Goal: Obtain resource: Download file/media

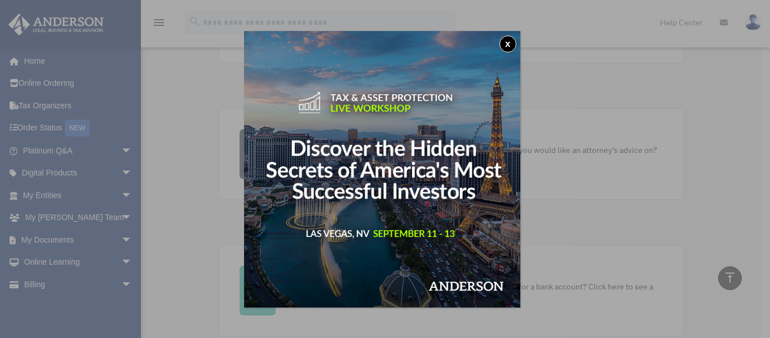
click at [510, 42] on button "x" at bounding box center [507, 43] width 17 height 17
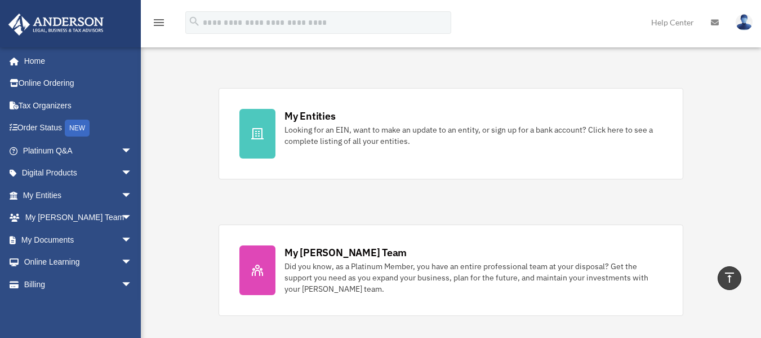
scroll to position [338, 0]
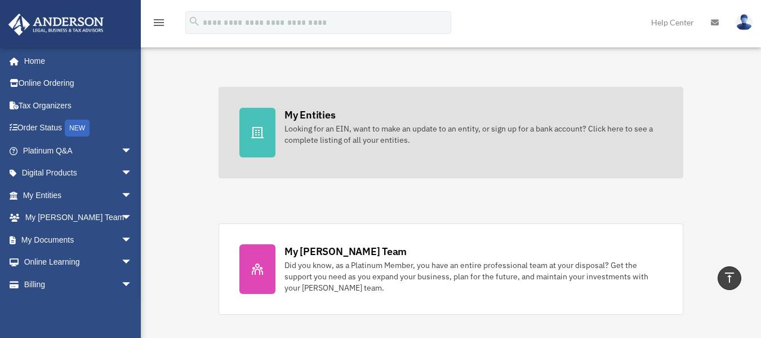
click at [299, 120] on div "My Entities" at bounding box center [310, 115] width 51 height 14
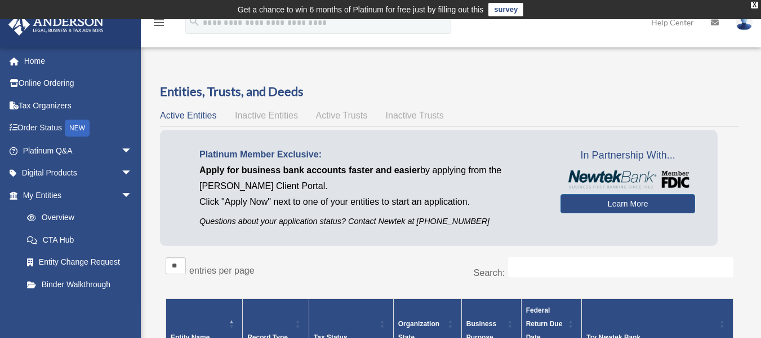
click at [161, 21] on icon "menu" at bounding box center [159, 23] width 14 height 14
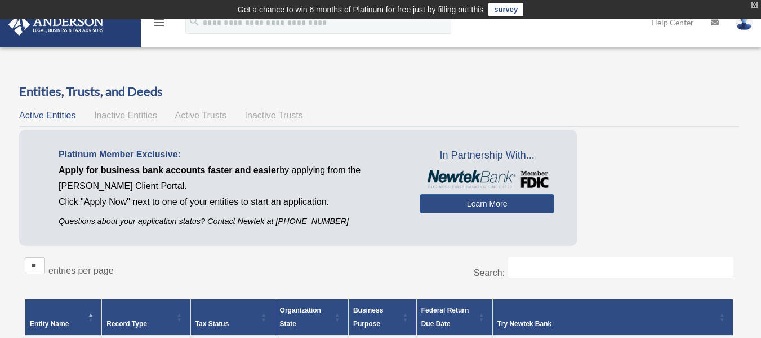
click at [754, 5] on div "X" at bounding box center [754, 5] width 7 height 7
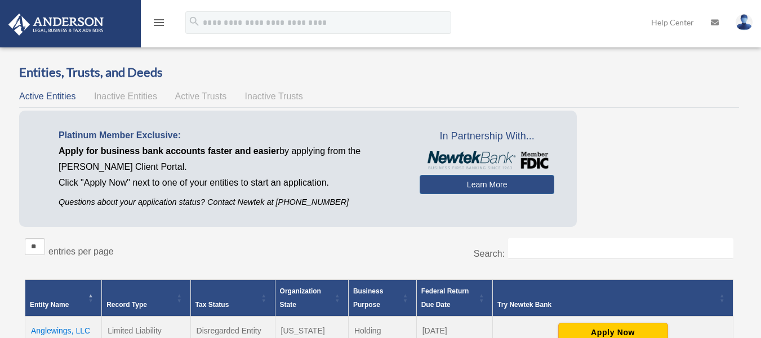
click at [161, 23] on icon "menu" at bounding box center [159, 23] width 14 height 14
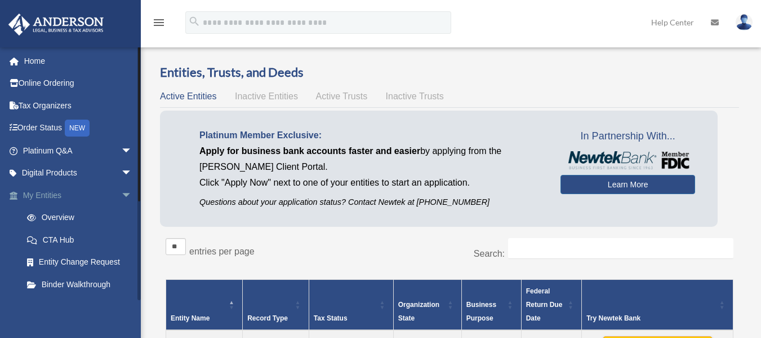
click at [121, 197] on span "arrow_drop_down" at bounding box center [132, 195] width 23 height 23
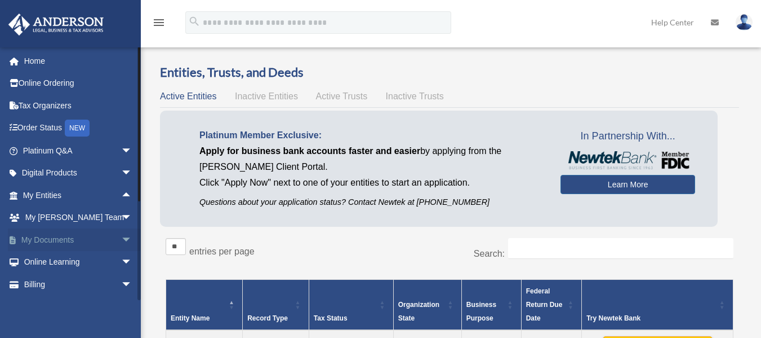
click at [121, 237] on span "arrow_drop_down" at bounding box center [132, 239] width 23 height 23
click at [42, 260] on link "Box" at bounding box center [83, 262] width 134 height 23
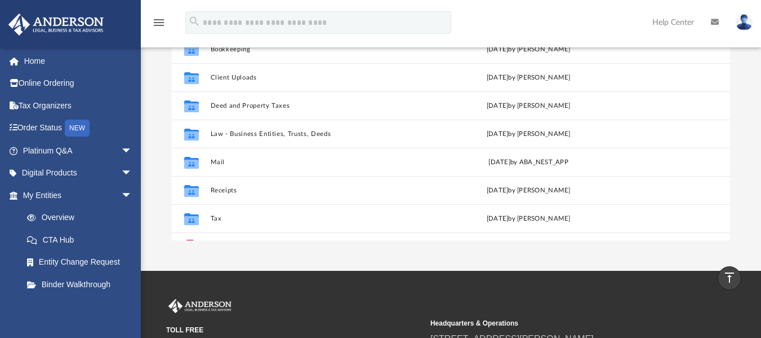
scroll to position [180, 0]
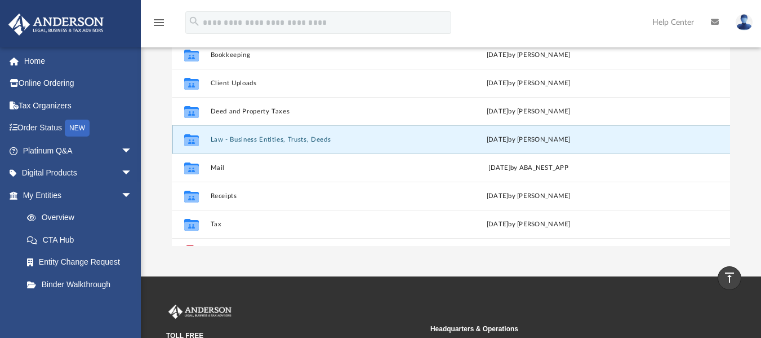
click at [308, 142] on button "Law - Business Entities, Trusts, Deeds" at bounding box center [315, 138] width 209 height 7
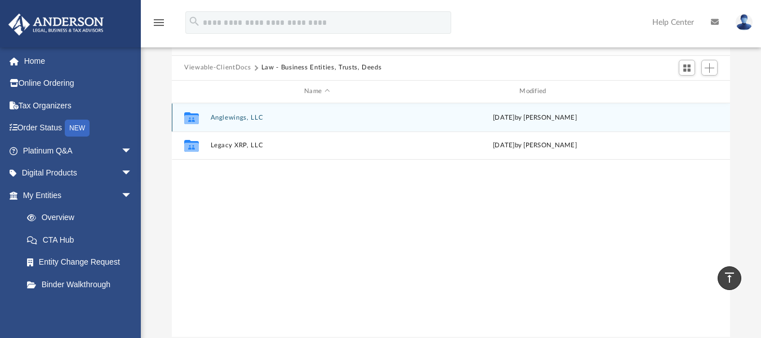
scroll to position [68, 0]
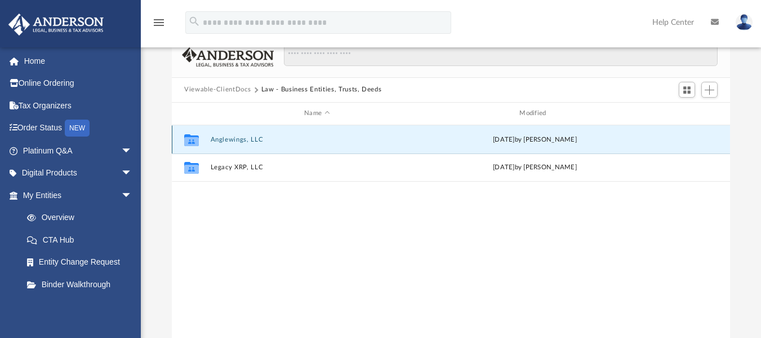
click at [237, 140] on button "Anglewings, LLC" at bounding box center [317, 138] width 213 height 7
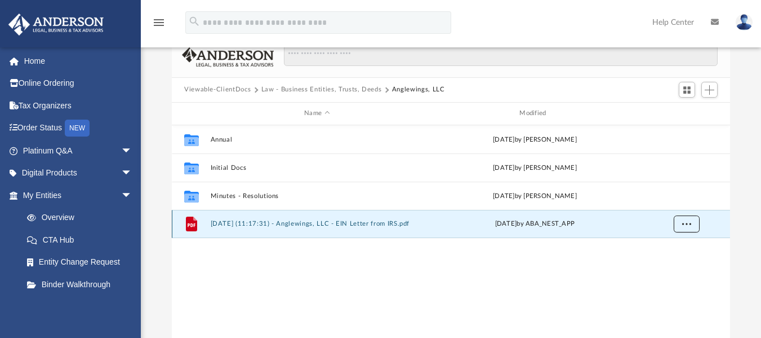
click at [687, 225] on span "More options" at bounding box center [686, 223] width 9 height 6
click at [685, 224] on span "More options" at bounding box center [686, 223] width 9 height 6
click at [232, 224] on button "2025.06.17 (11:17:31) - Anglewings, LLC - EIN Letter from IRS.pdf" at bounding box center [317, 223] width 213 height 7
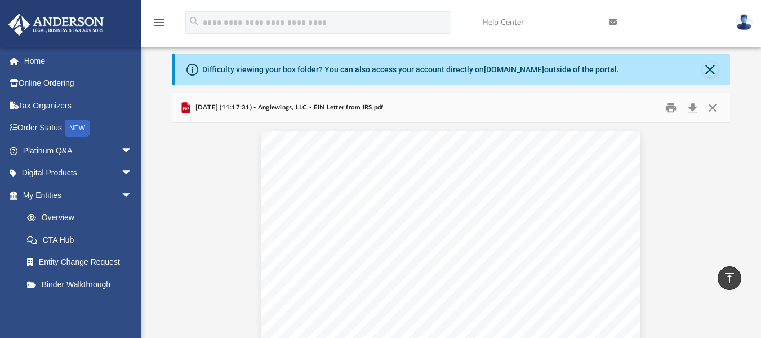
scroll to position [0, 0]
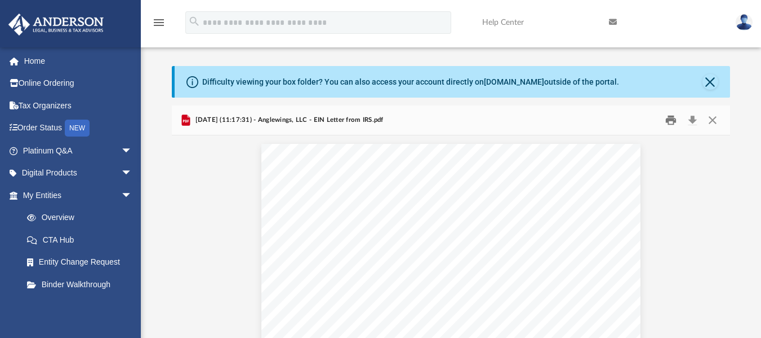
click at [669, 121] on button "Print" at bounding box center [671, 119] width 23 height 17
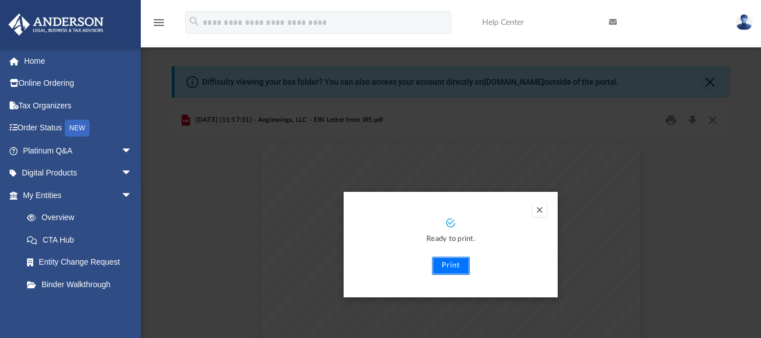
click at [451, 266] on button "Print" at bounding box center [451, 265] width 38 height 18
